Goal: Task Accomplishment & Management: Manage account settings

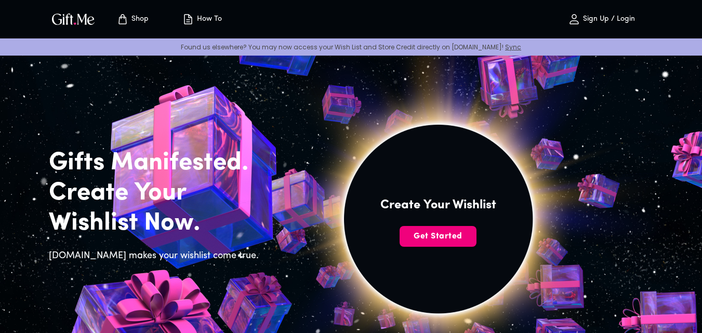
click at [419, 232] on span "Get Started" at bounding box center [438, 236] width 77 height 11
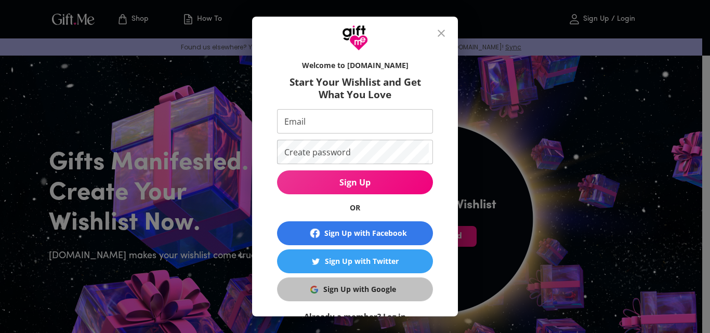
click at [355, 287] on div "Sign Up with Google" at bounding box center [359, 289] width 73 height 11
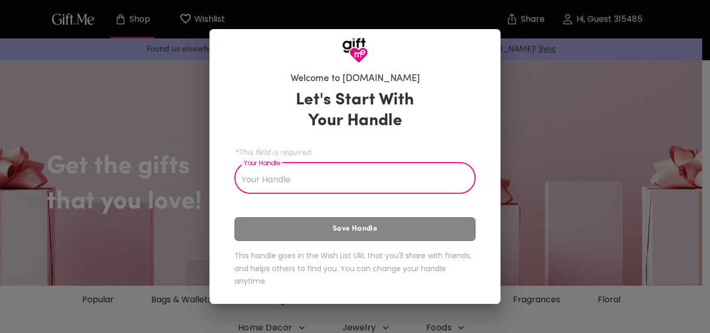
click at [351, 178] on input "Your Handle" at bounding box center [349, 179] width 230 height 29
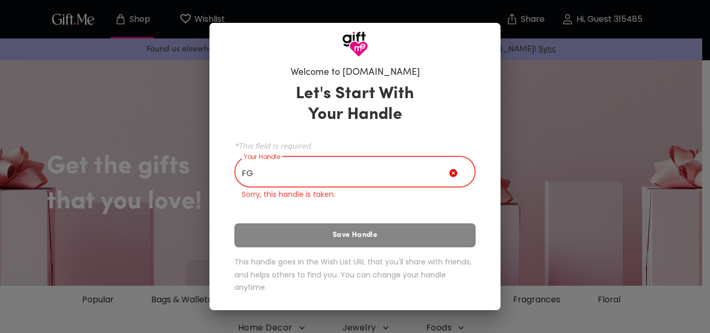
type input "F"
type input "TEMIS"
click at [336, 233] on div "Let's Start With Your Handle *This field is required. Your Handle TEMIS Your Ha…" at bounding box center [354, 190] width 241 height 223
drag, startPoint x: 336, startPoint y: 180, endPoint x: 243, endPoint y: 178, distance: 93.6
click at [243, 178] on input "TEMIS" at bounding box center [341, 172] width 215 height 29
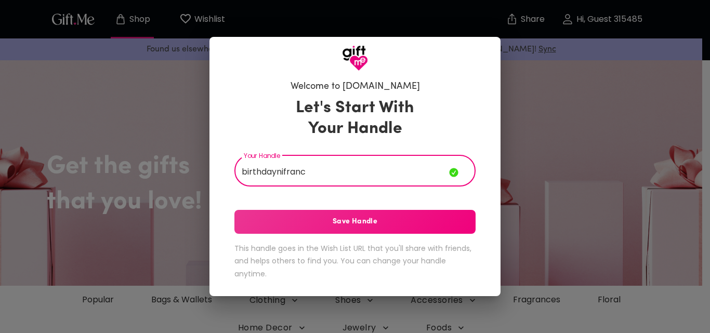
type input "birthdaynifranc"
click at [310, 220] on span "Save Handle" at bounding box center [354, 221] width 241 height 11
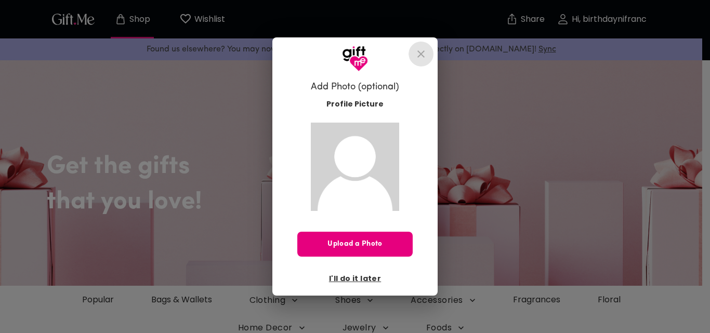
click at [418, 50] on icon "close" at bounding box center [421, 54] width 12 height 12
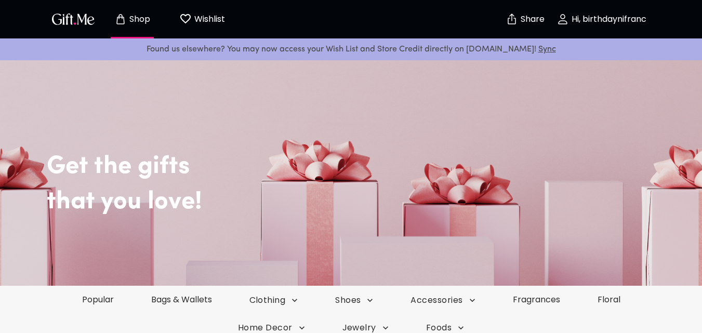
click at [268, 216] on h2 "that you love!" at bounding box center [374, 202] width 655 height 30
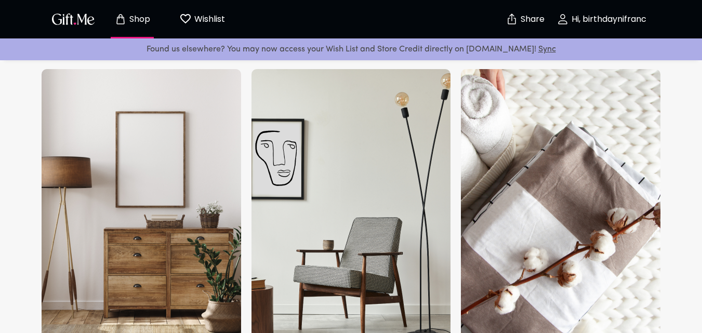
scroll to position [3014, 0]
